Goal: Information Seeking & Learning: Understand process/instructions

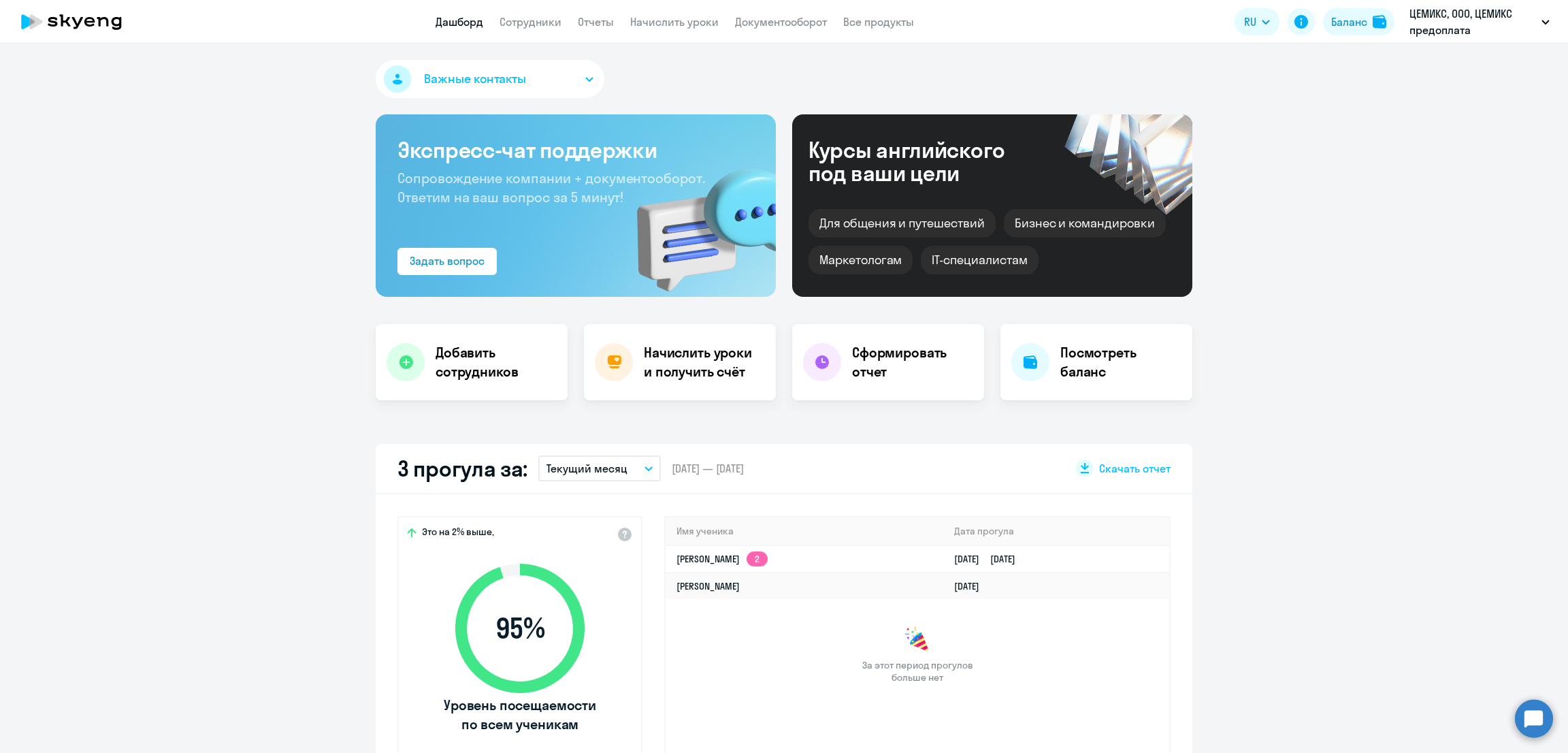
select select "30"
click at [764, 22] on link "Документооборот" at bounding box center [781, 22] width 92 height 14
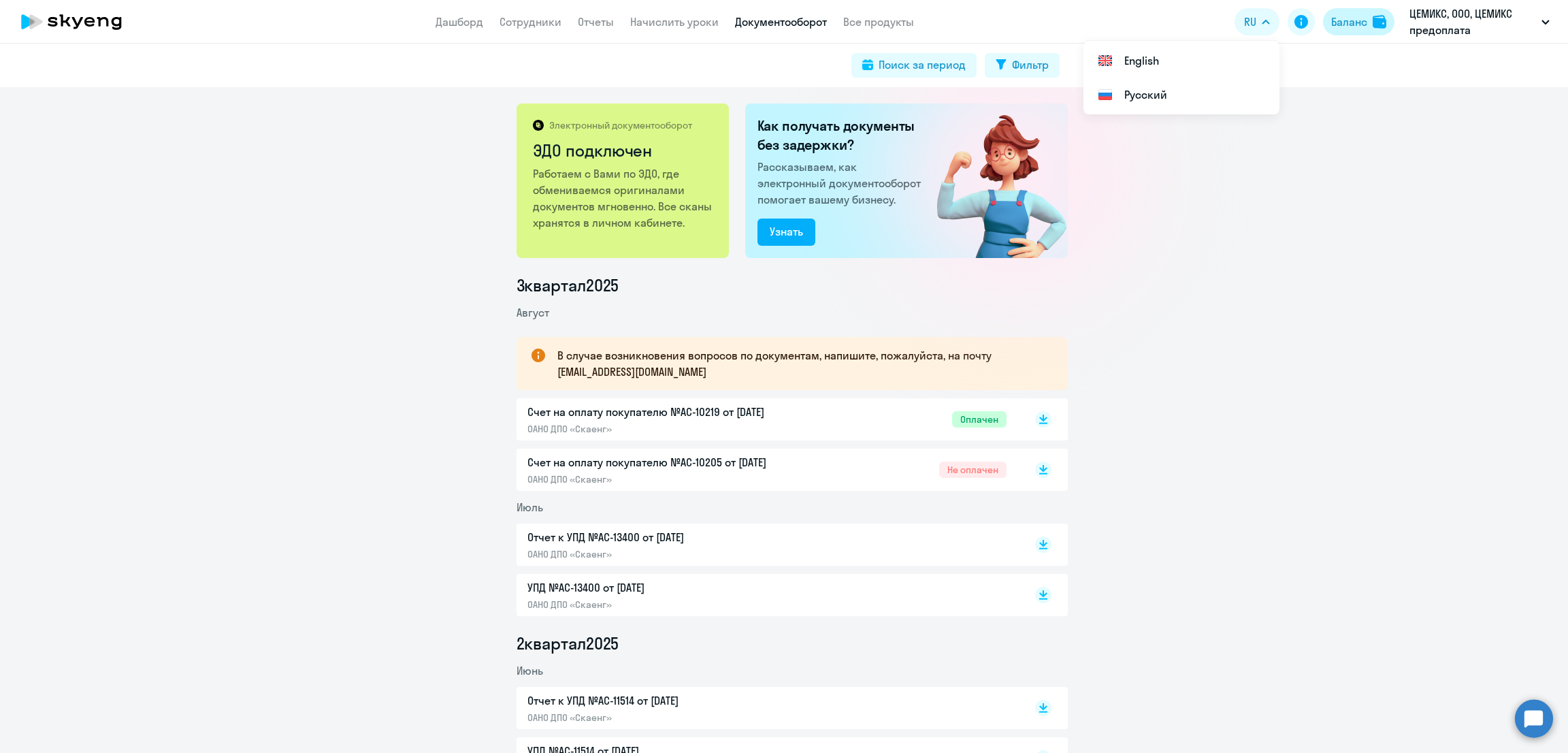
click at [1340, 28] on div "Баланс" at bounding box center [1349, 21] width 36 height 16
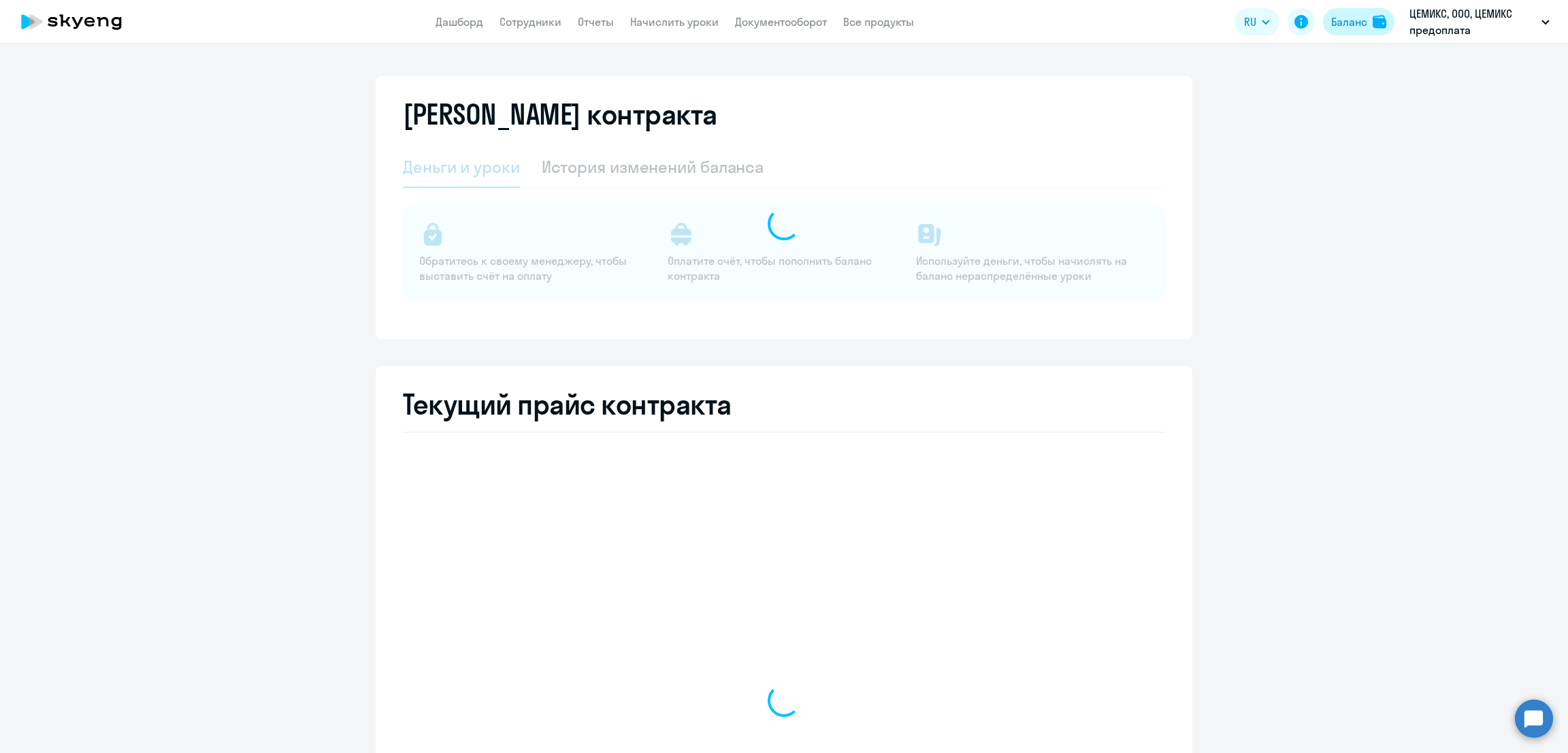
select select "english_adult_not_native_speaker"
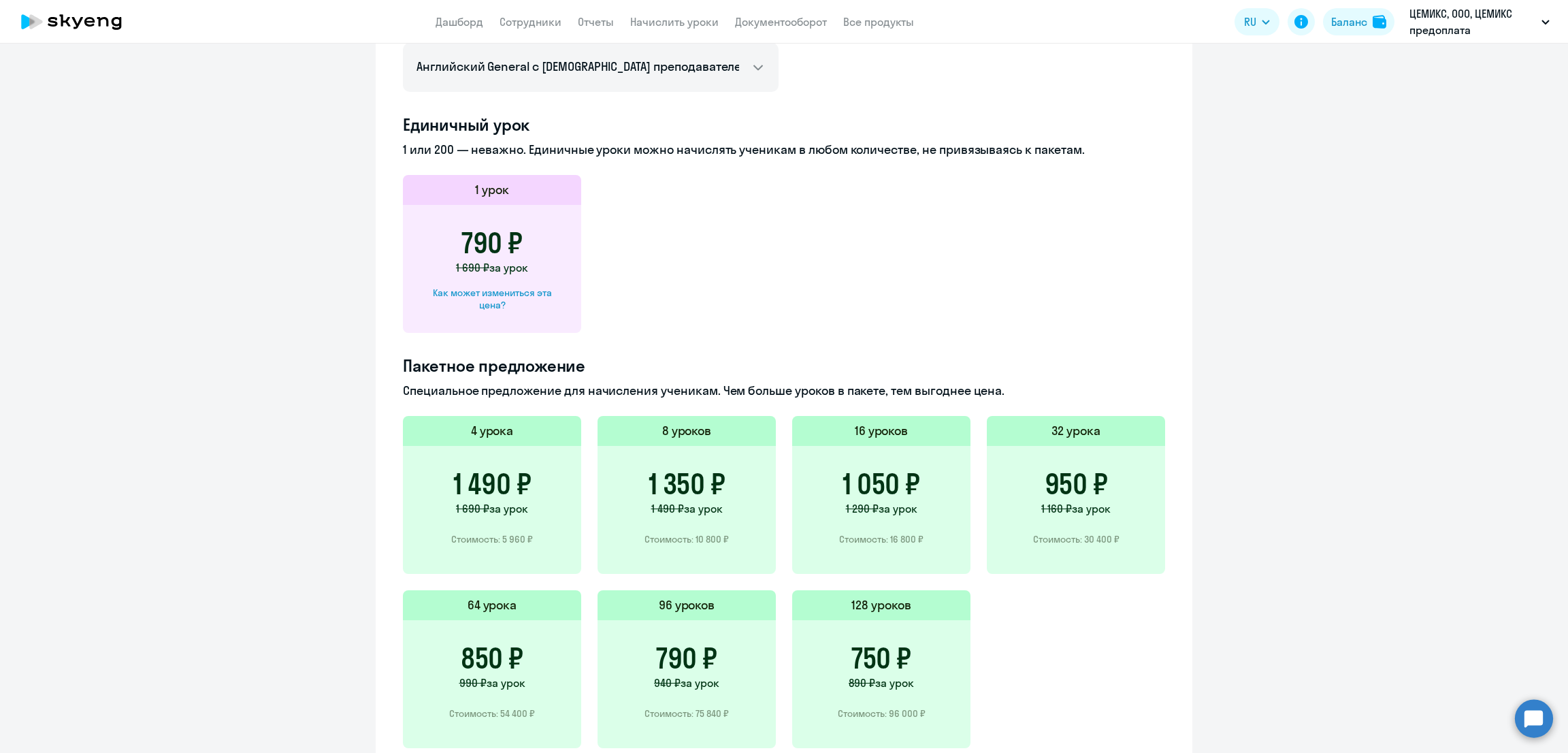
scroll to position [635, 0]
click at [481, 289] on div "Как может измениться эта цена?" at bounding box center [492, 297] width 135 height 25
select select "english_adult_not_native_speaker"
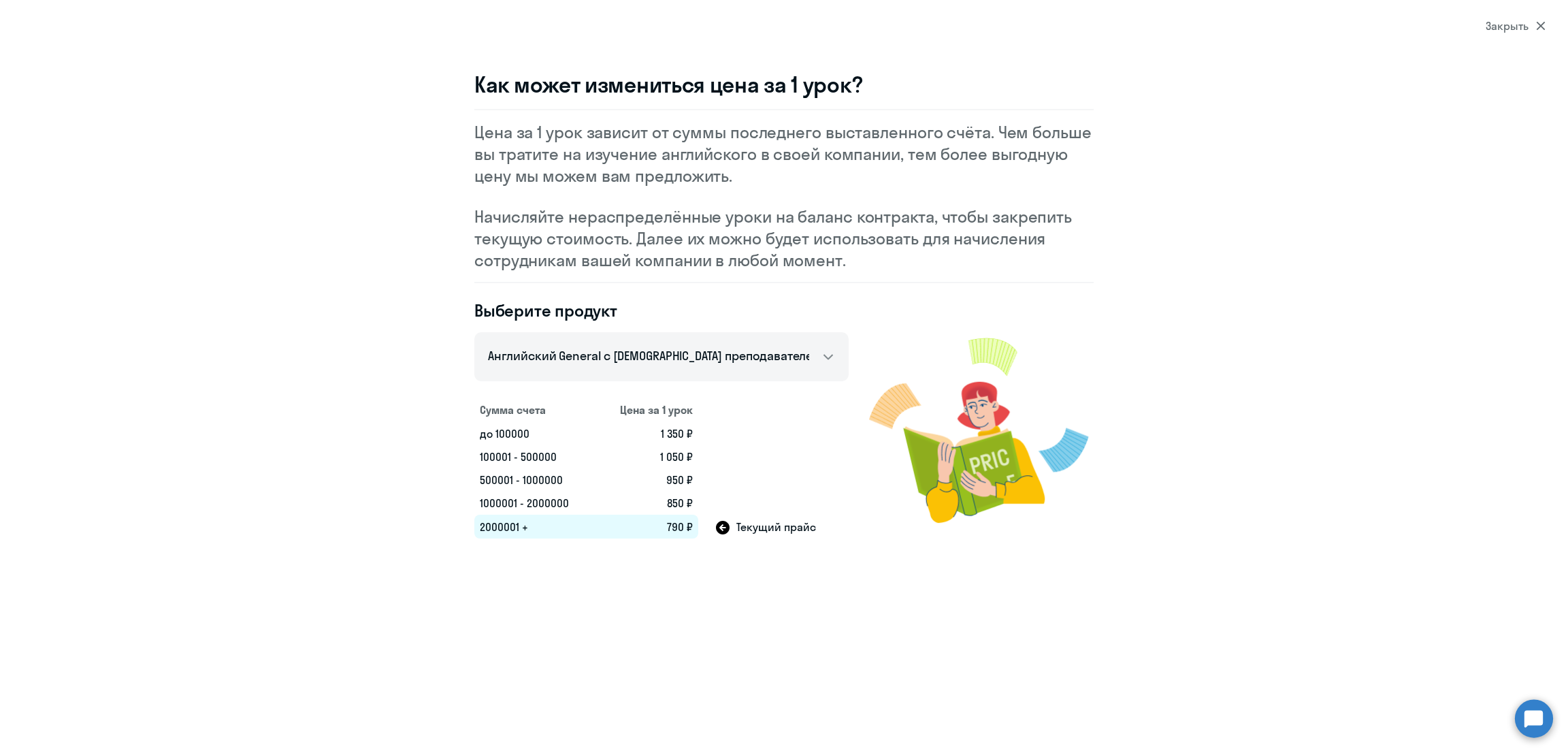
click at [1540, 25] on icon at bounding box center [1540, 26] width 8 height 8
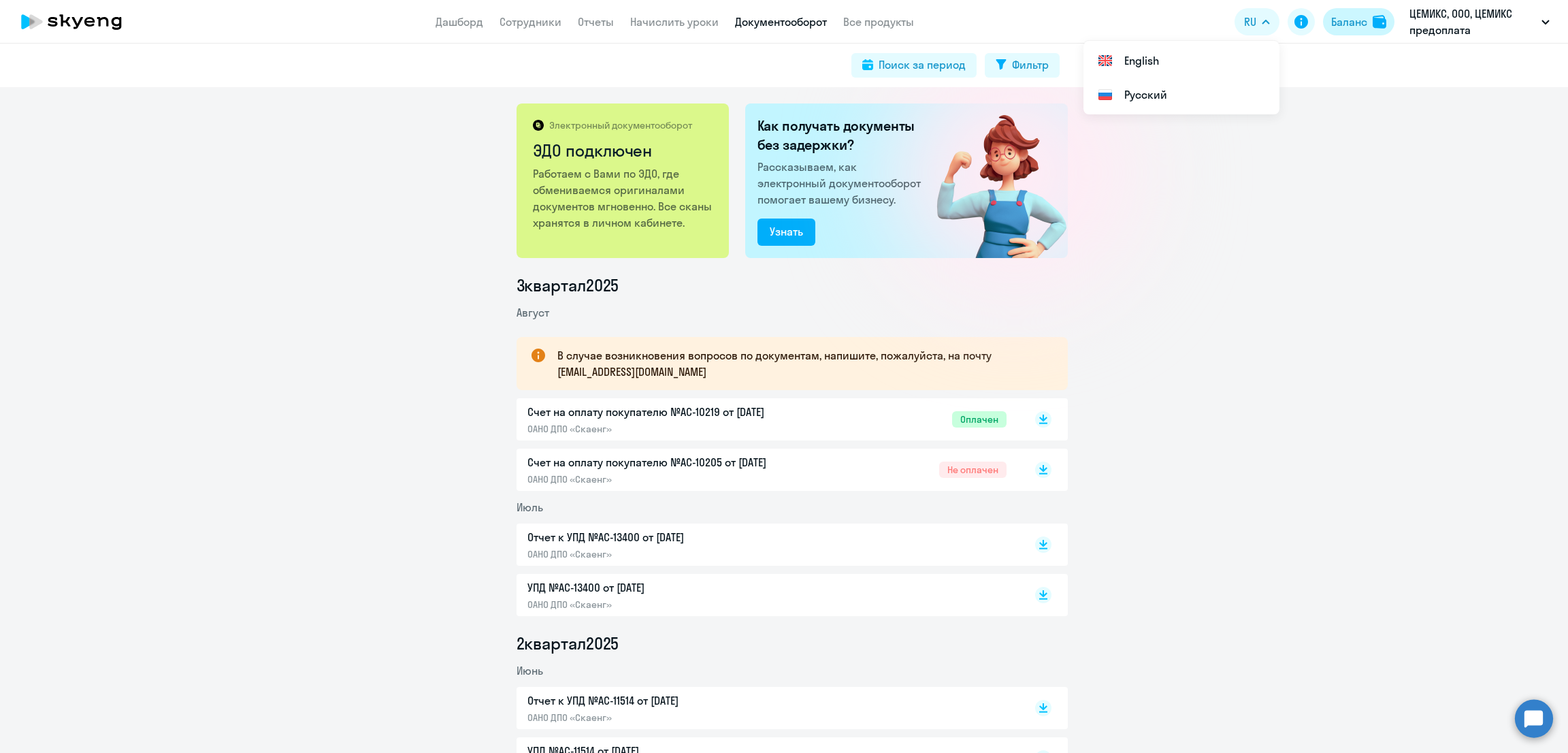
click at [1357, 20] on div "Баланс" at bounding box center [1349, 21] width 36 height 16
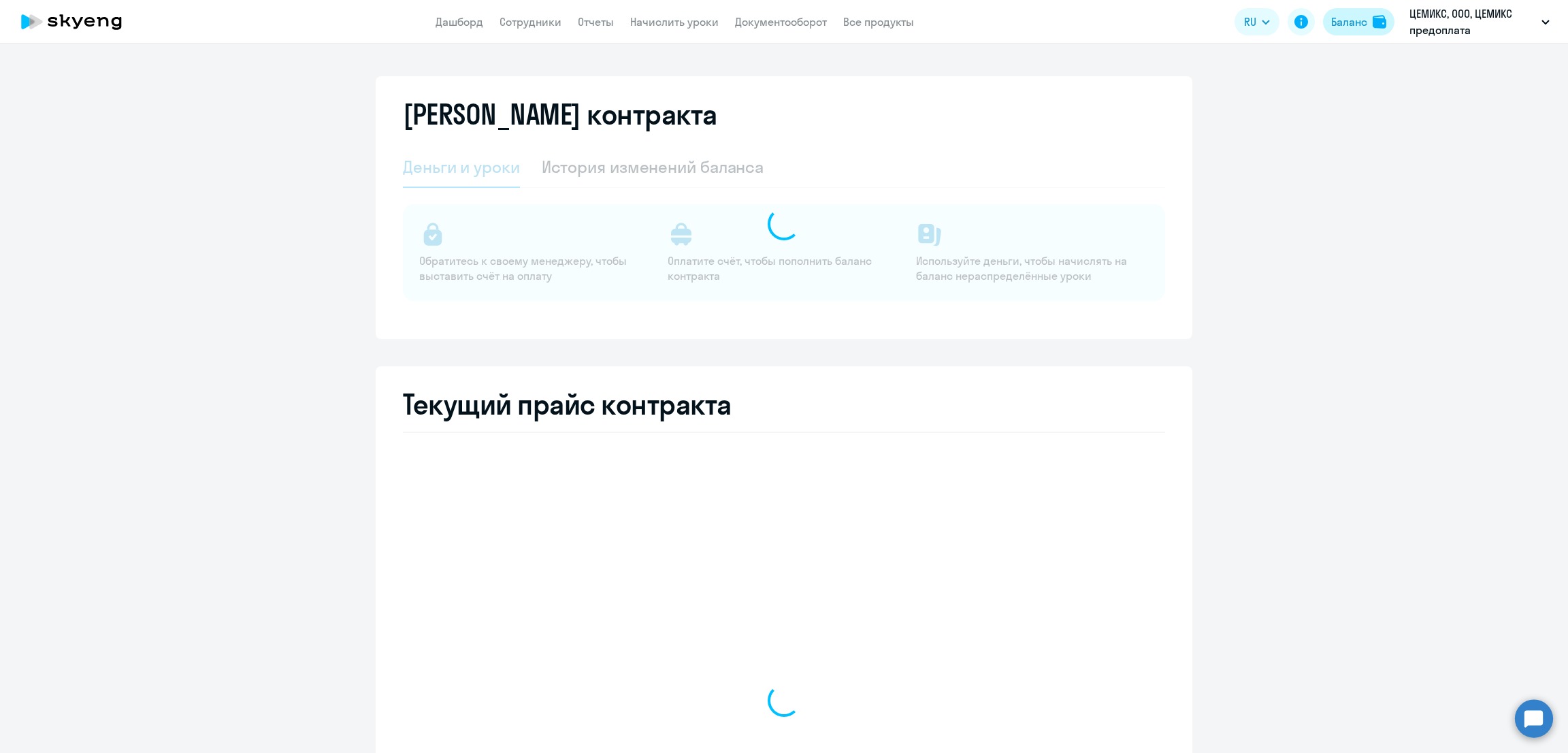
select select "english_adult_not_native_speaker"
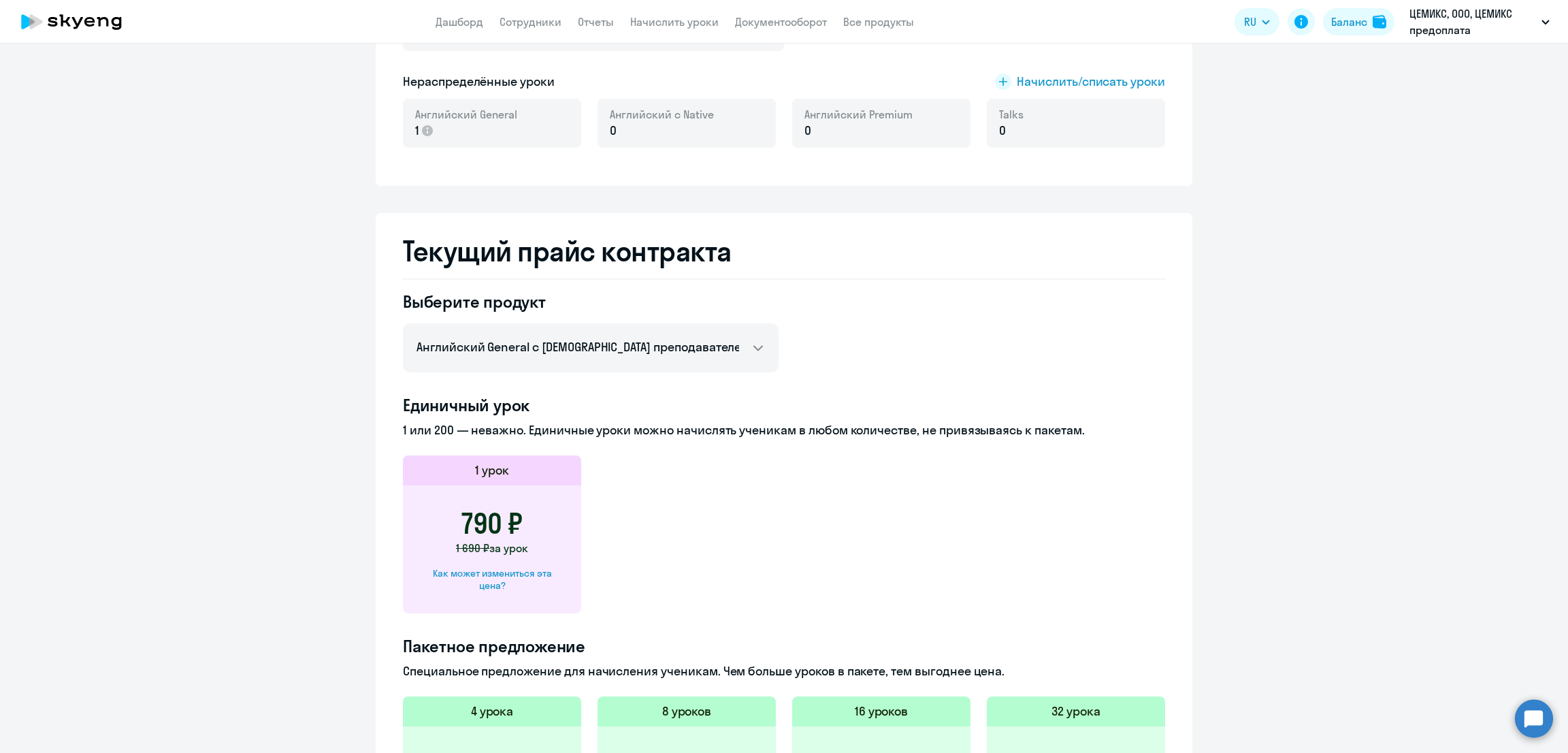
scroll to position [524, 0]
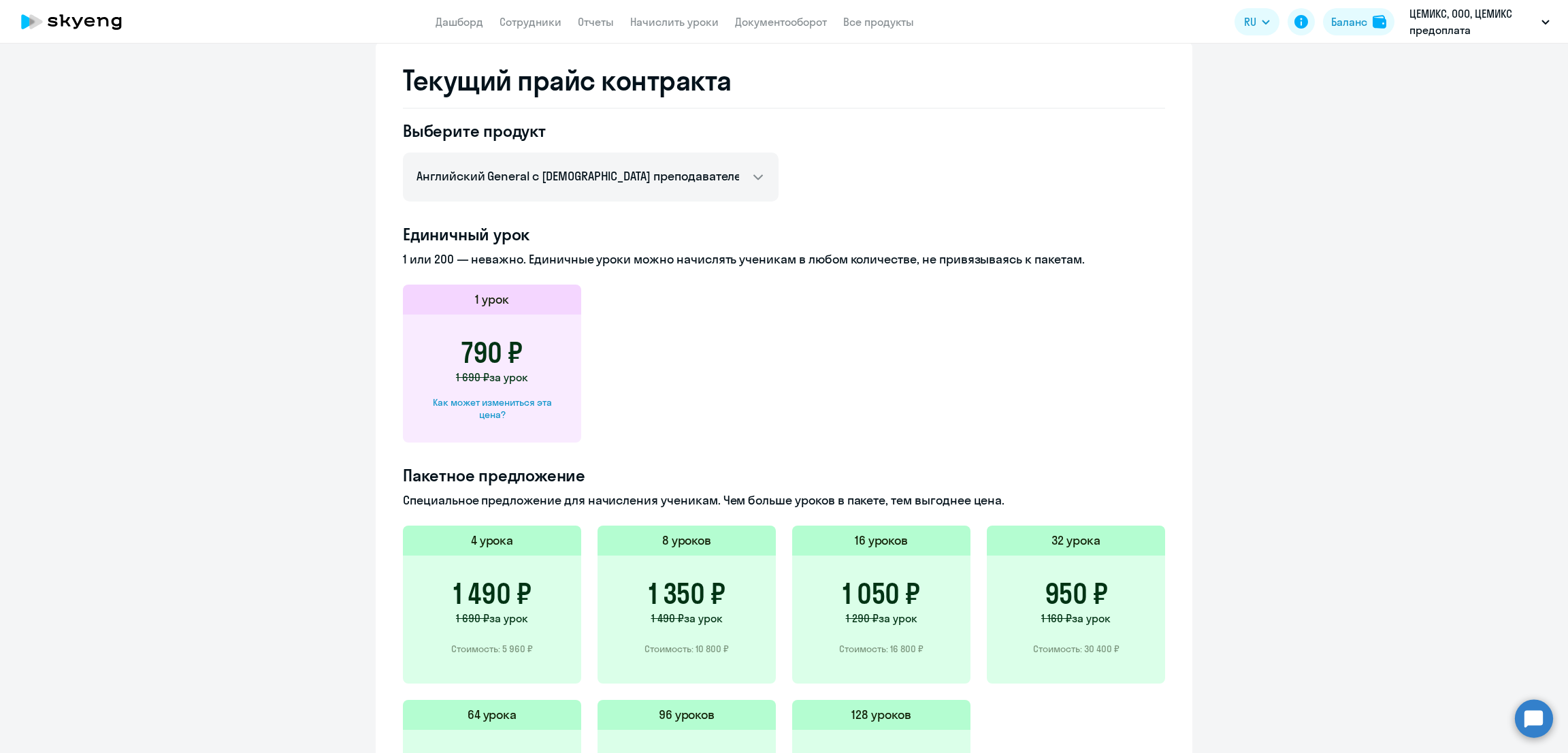
click at [488, 400] on div "Как может измениться эта цена?" at bounding box center [492, 408] width 135 height 25
select select "english_adult_not_native_speaker"
